Goal: Check status: Check status

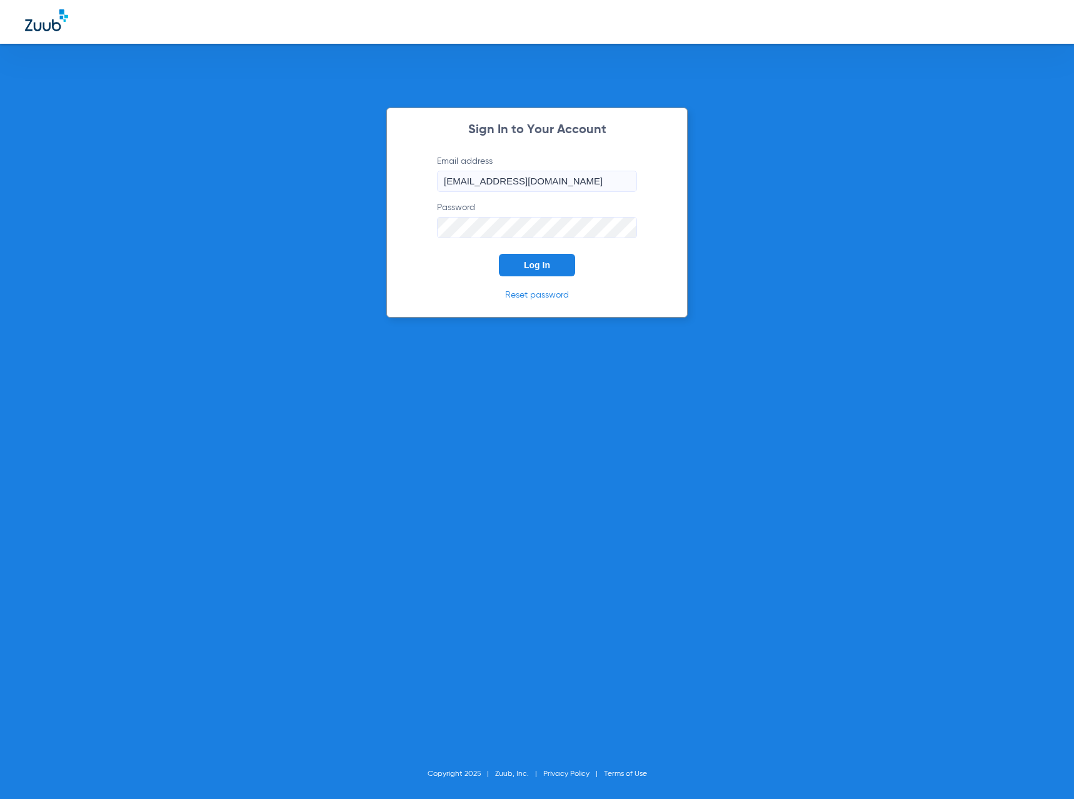
click at [548, 266] on span "Log In" at bounding box center [537, 265] width 26 height 10
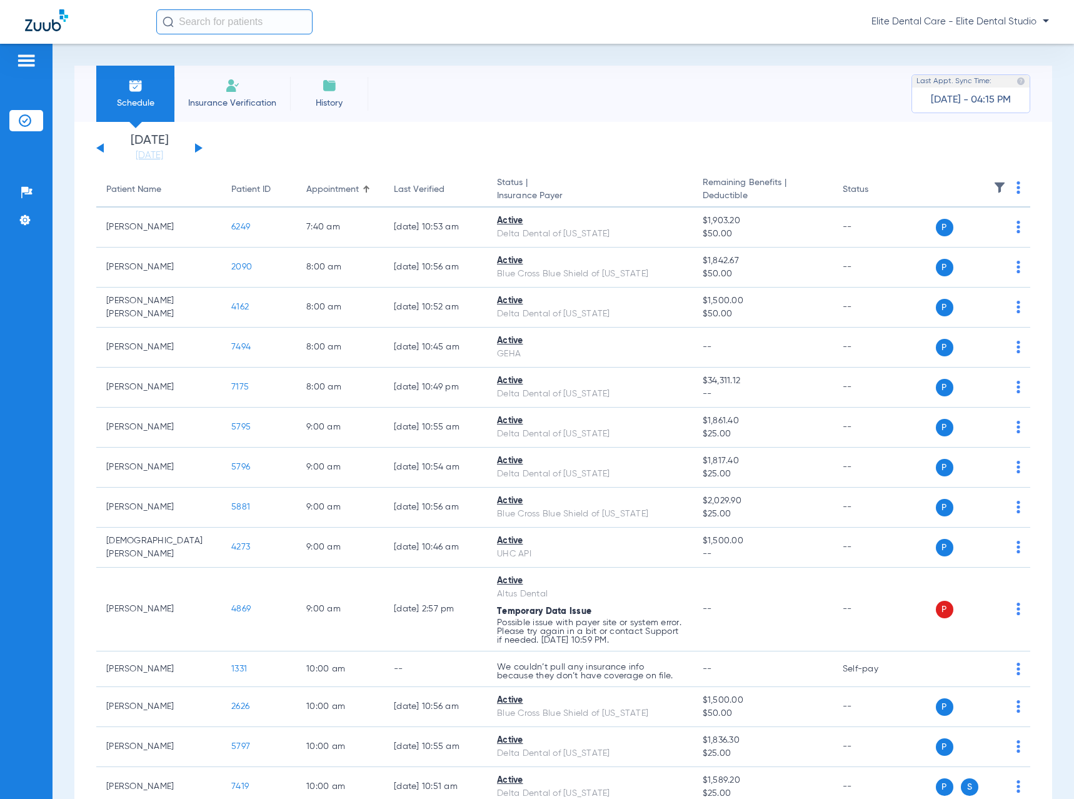
click at [196, 144] on button at bounding box center [199, 147] width 8 height 9
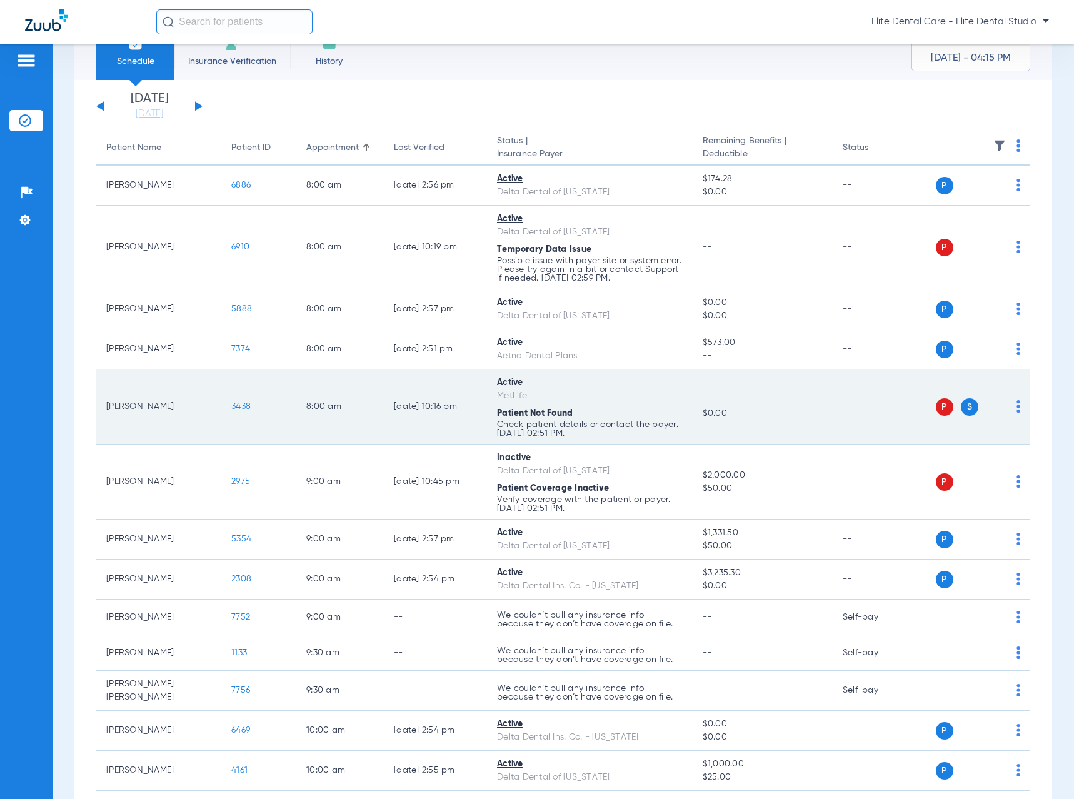
scroll to position [63, 0]
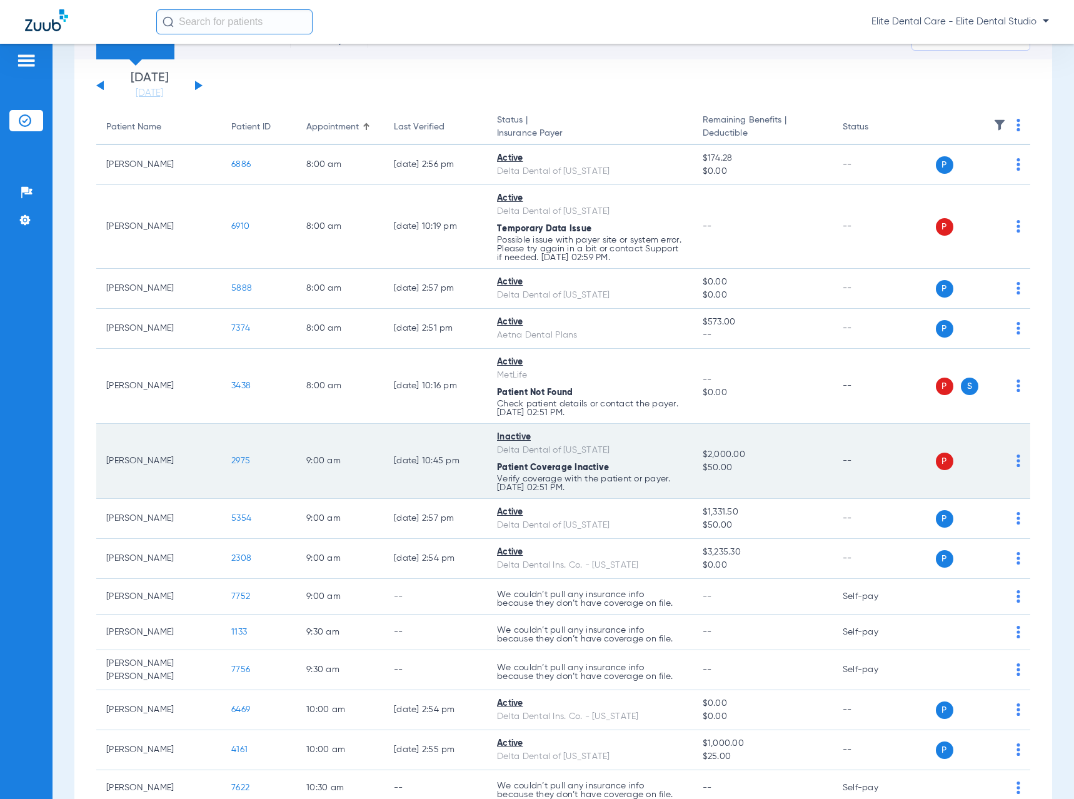
drag, startPoint x: 107, startPoint y: 461, endPoint x: 160, endPoint y: 466, distance: 53.4
click at [160, 466] on td "[PERSON_NAME]" at bounding box center [158, 461] width 125 height 75
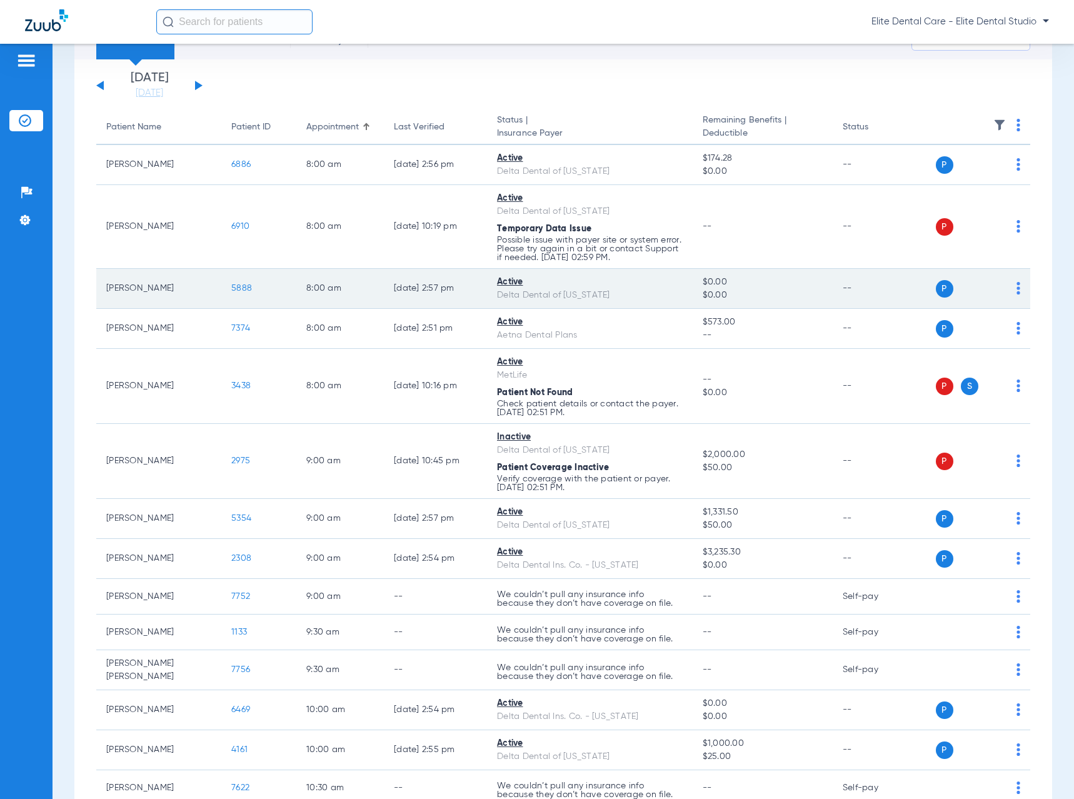
click at [573, 286] on div "Active" at bounding box center [590, 282] width 186 height 13
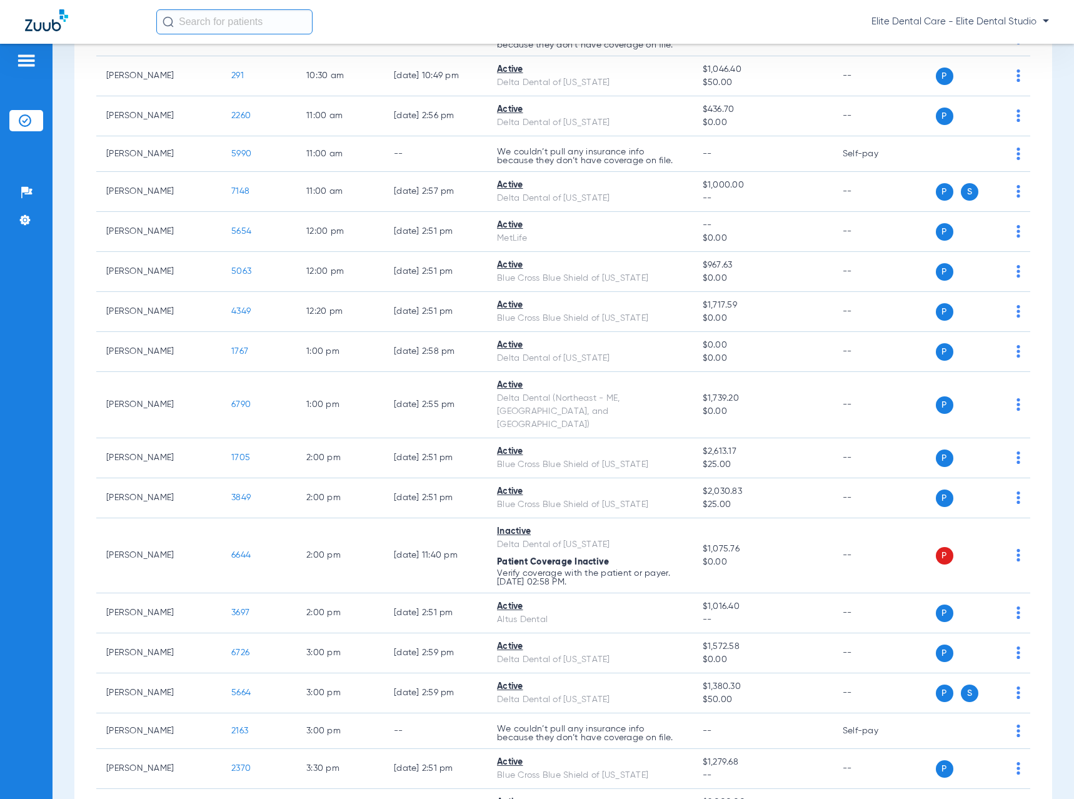
scroll to position [938, 0]
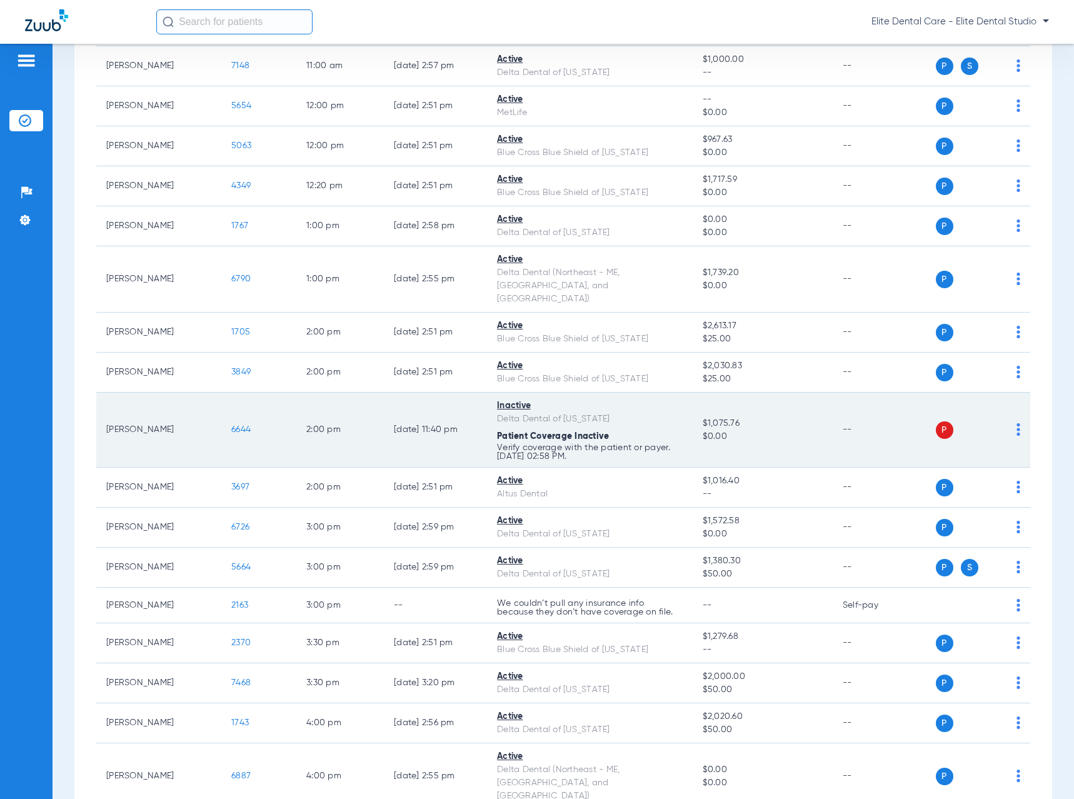
drag, startPoint x: 99, startPoint y: 400, endPoint x: 166, endPoint y: 400, distance: 66.3
click at [166, 400] on td "[PERSON_NAME]" at bounding box center [158, 430] width 125 height 75
